Goal: Task Accomplishment & Management: Manage account settings

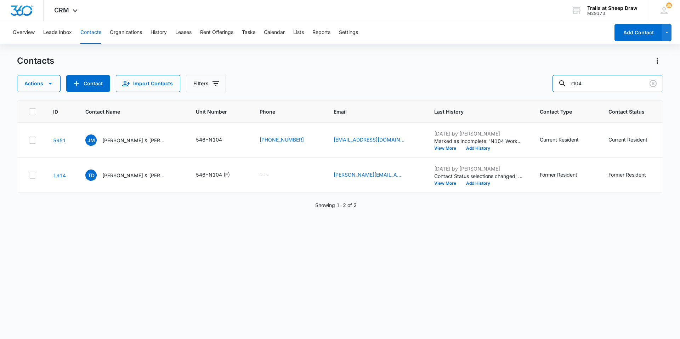
drag, startPoint x: 605, startPoint y: 81, endPoint x: 417, endPoint y: 104, distance: 189.3
click at [419, 103] on div "Contacts Actions Contact Import Contacts Filters n104 ID Contact Name Unit Numb…" at bounding box center [340, 196] width 646 height 283
type input "c202"
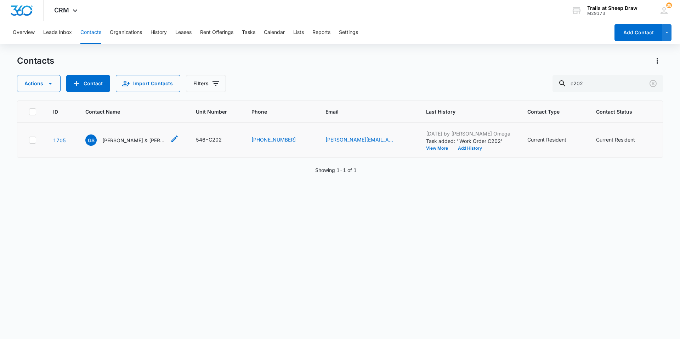
click at [120, 143] on p "[PERSON_NAME] & [PERSON_NAME]" at bounding box center [134, 140] width 64 height 7
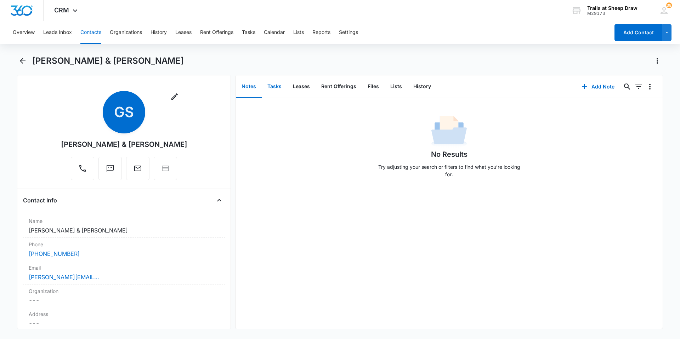
click at [270, 88] on button "Tasks" at bounding box center [274, 87] width 25 height 22
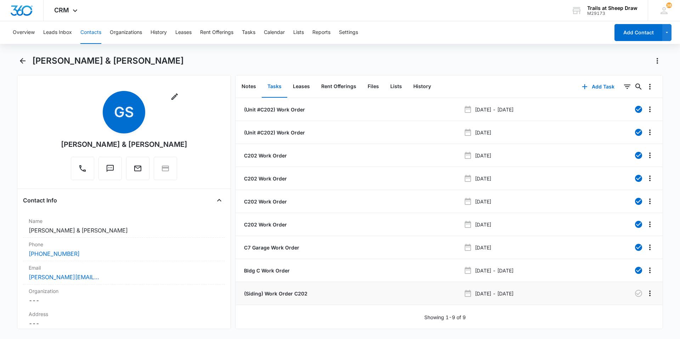
click at [284, 294] on p "(Siding) Work Order C202" at bounding box center [274, 293] width 65 height 7
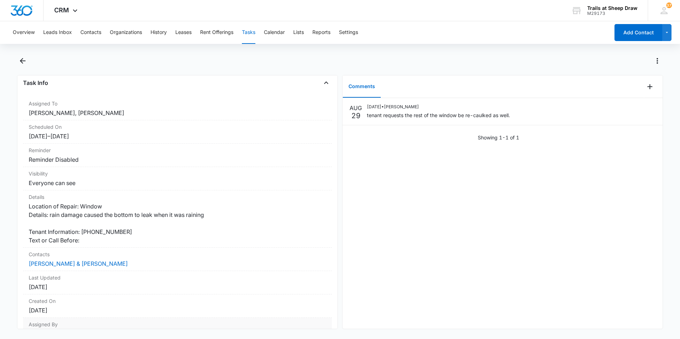
scroll to position [75, 0]
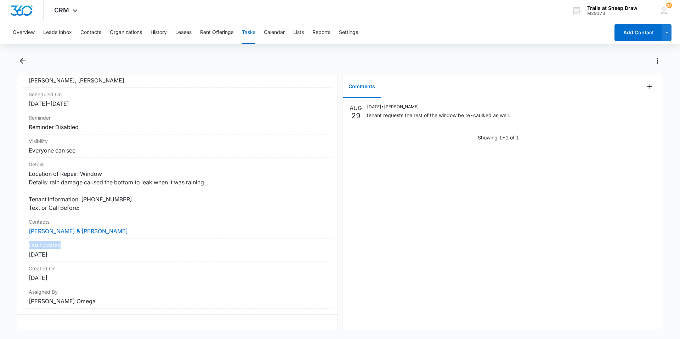
click at [335, 227] on div "(Siding) Work Order C202 Task Info Assigned To Ethan Esparza-Escobar, Edgar Jim…" at bounding box center [177, 202] width 321 height 254
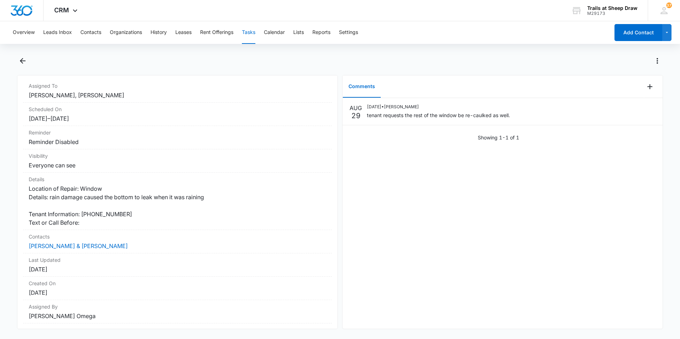
click at [372, 217] on div "AUG 29 08/29/2025 • Sydnee Powell tenant requests the rest of the window be re-…" at bounding box center [502, 213] width 320 height 231
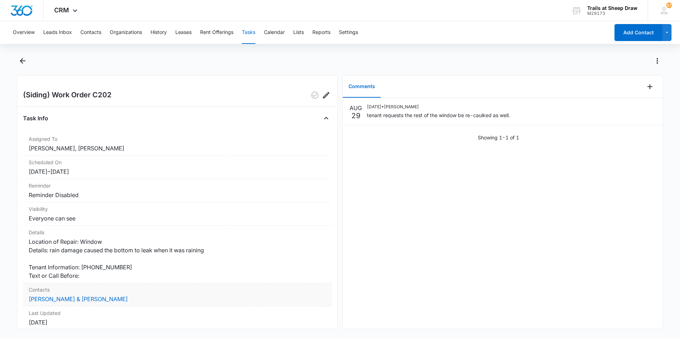
scroll to position [0, 0]
click at [647, 86] on icon "Add Comment" at bounding box center [649, 86] width 8 height 8
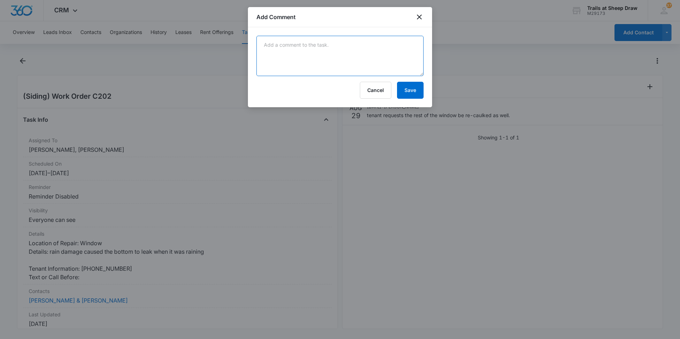
click at [306, 55] on textarea at bounding box center [339, 56] width 167 height 40
click at [374, 95] on button "Cancel" at bounding box center [376, 90] width 32 height 17
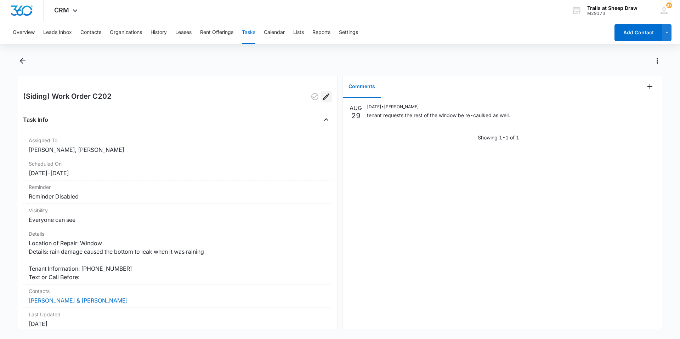
click at [323, 98] on icon "Edit" at bounding box center [326, 96] width 8 height 8
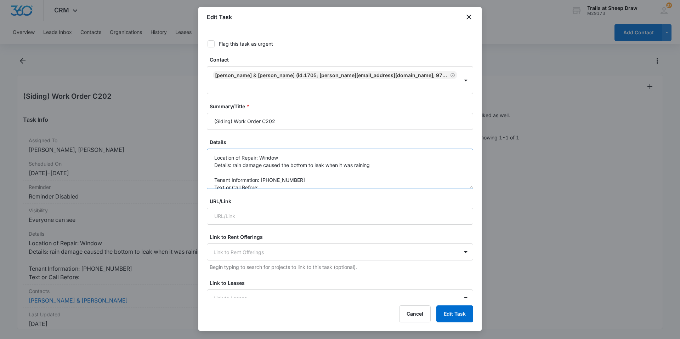
click at [234, 157] on textarea "Location of Repair: Window Details: rain damage caused the bottom to leak when …" at bounding box center [340, 169] width 266 height 40
click at [233, 155] on textarea "Location of Repair: Window Details: Rain damage caused the bottom to leak when …" at bounding box center [340, 169] width 266 height 40
click at [238, 171] on textarea "Location of Repair: Window Details: *Rain damage caused the bottom to leak when…" at bounding box center [340, 169] width 266 height 40
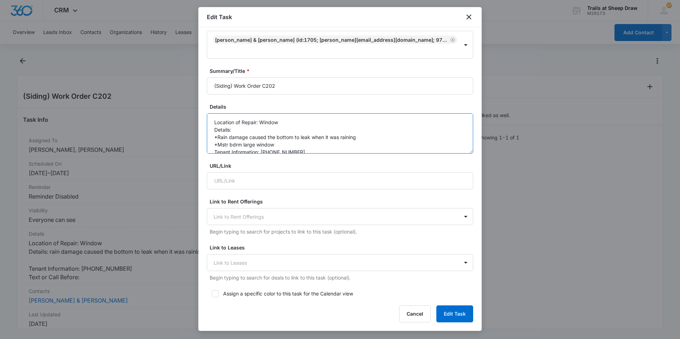
scroll to position [15, 0]
click at [312, 131] on textarea "Location of Repair: Window Details: *Rain damage caused the bottom to leak when…" at bounding box center [340, 133] width 266 height 40
click at [283, 139] on textarea "Location of Repair: Window Details: *Rain damage caused the bottom to leak when…" at bounding box center [340, 133] width 266 height 40
type textarea "Location of Repair: Window Details: *Rain damage caused the bottom to leak when…"
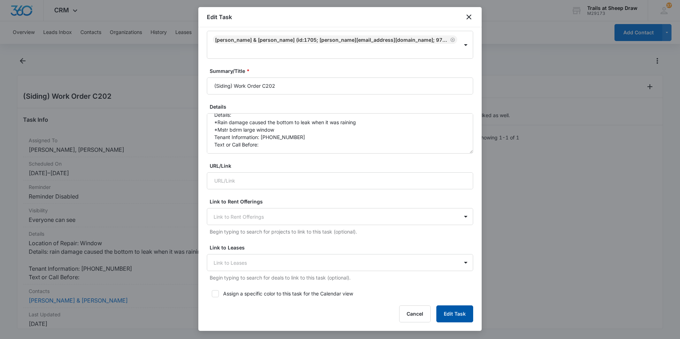
click at [446, 313] on button "Edit Task" at bounding box center [454, 313] width 37 height 17
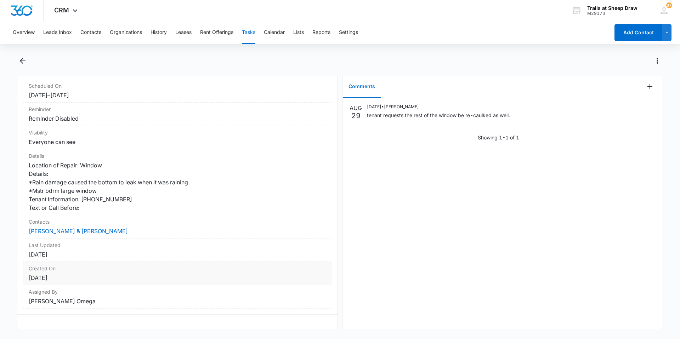
scroll to position [83, 0]
click at [91, 32] on button "Contacts" at bounding box center [90, 32] width 21 height 23
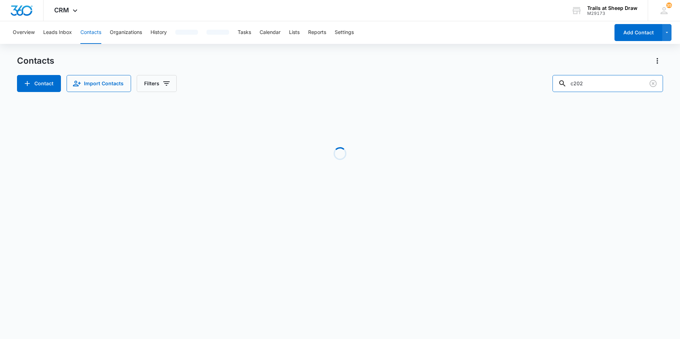
drag, startPoint x: 600, startPoint y: 84, endPoint x: 533, endPoint y: 91, distance: 66.6
click at [535, 91] on div "Contact Import Contacts Filters c202" at bounding box center [340, 83] width 646 height 17
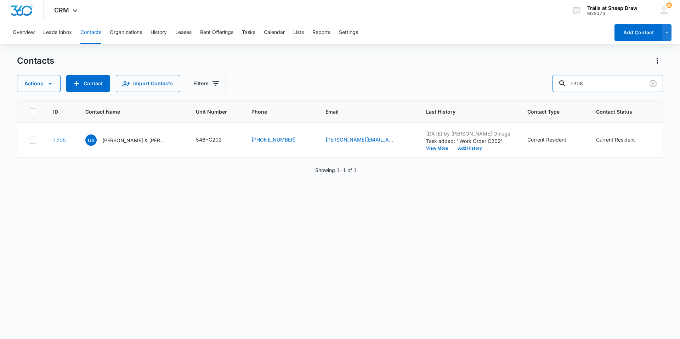
type input "c308"
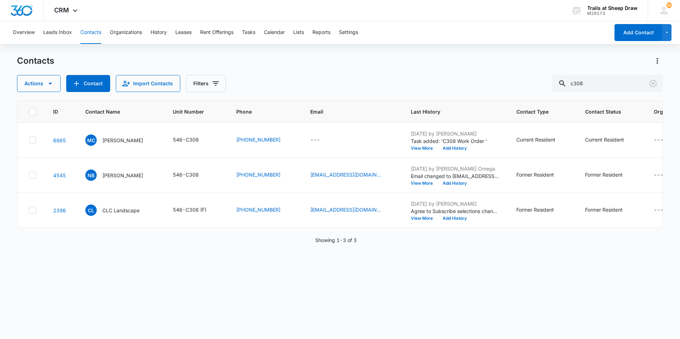
click at [371, 67] on div "Contacts Actions Contact Import Contacts Filters c308" at bounding box center [340, 73] width 646 height 37
